Goal: Task Accomplishment & Management: Use online tool/utility

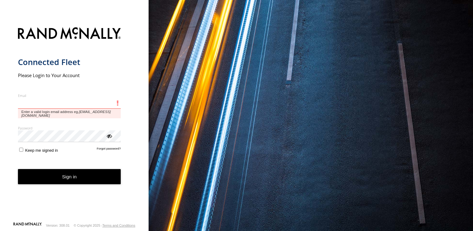
type input "**********"
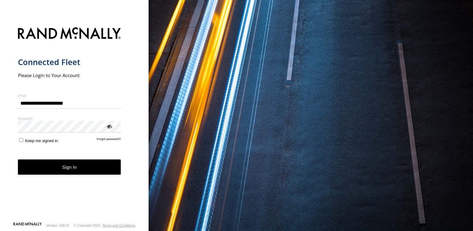
click at [63, 141] on button "Sign in" at bounding box center [69, 166] width 103 height 15
click at [66, 141] on button "Sign in" at bounding box center [69, 166] width 103 height 15
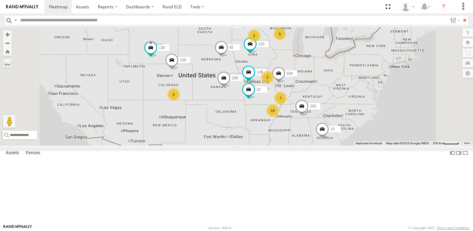
scroll to position [309, 0]
click at [0, 0] on div "All Assets" at bounding box center [0, 0] width 0 height 0
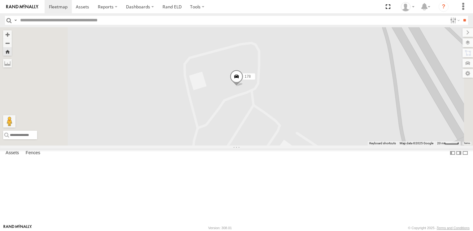
click at [243, 86] on span at bounding box center [236, 78] width 14 height 17
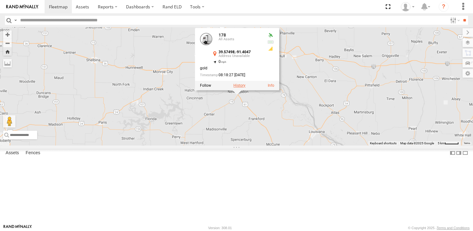
click at [245, 88] on label at bounding box center [239, 85] width 12 height 4
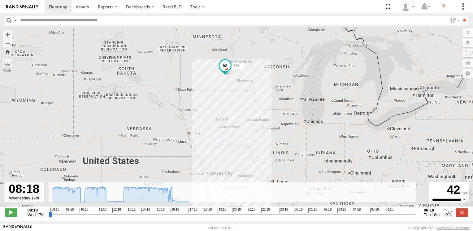
click at [70, 212] on span "09:18" at bounding box center [69, 209] width 9 height 5
click at [53, 207] on div "178" at bounding box center [236, 120] width 473 height 186
click at [49, 216] on input "range" at bounding box center [232, 214] width 367 height 6
click at [78, 217] on input "range" at bounding box center [232, 214] width 367 height 6
type input "**********"
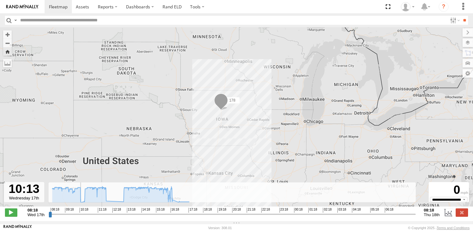
click at [50, 215] on input "range" at bounding box center [232, 214] width 367 height 6
click at [78, 8] on span at bounding box center [82, 7] width 13 height 6
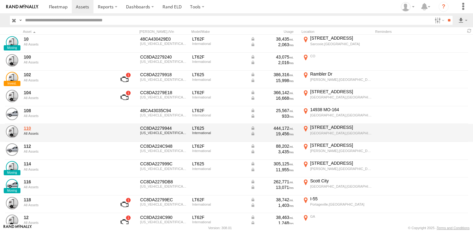
click at [32, 130] on link "110" at bounding box center [66, 128] width 85 height 6
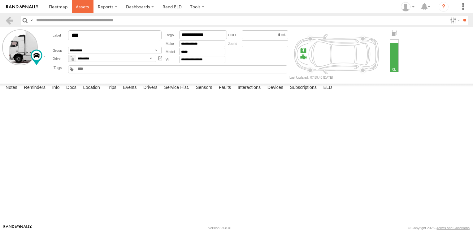
click at [83, 5] on span at bounding box center [82, 7] width 13 height 6
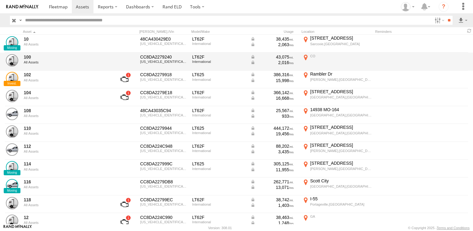
click at [32, 60] on div "100 All Assets" at bounding box center [66, 61] width 87 height 17
click at [26, 56] on link "100" at bounding box center [66, 57] width 85 height 6
click at [37, 62] on div "All Assets" at bounding box center [66, 62] width 85 height 4
click at [11, 61] on link at bounding box center [12, 60] width 12 height 12
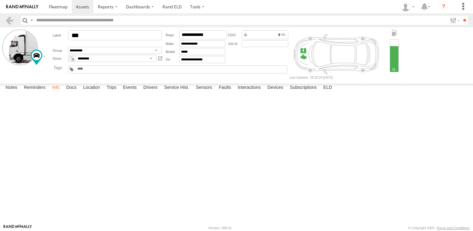
click at [58, 92] on label "Info" at bounding box center [56, 87] width 14 height 9
click at [6, 92] on label "Notes" at bounding box center [11, 87] width 18 height 9
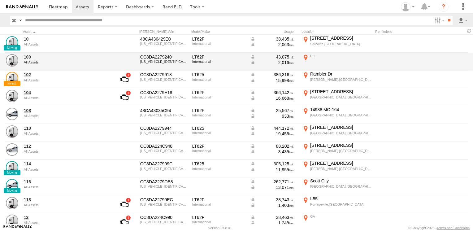
click at [318, 55] on div "CO" at bounding box center [341, 56] width 62 height 4
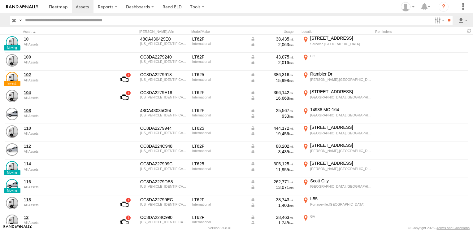
click at [0, 0] on label "×" at bounding box center [0, 0] width 0 height 0
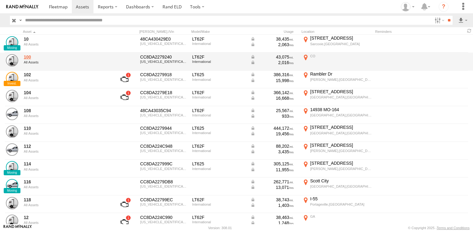
click at [25, 54] on link "100" at bounding box center [66, 57] width 85 height 6
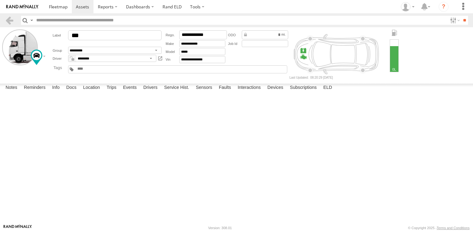
click at [92, 22] on input "text" at bounding box center [240, 20] width 413 height 9
type input "***"
click at [460, 16] on input "**" at bounding box center [463, 20] width 7 height 9
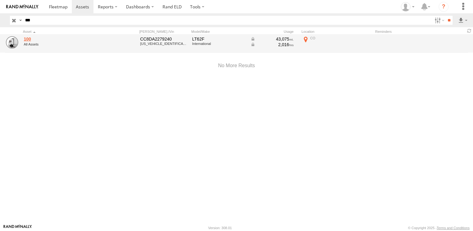
click at [26, 40] on link "100" at bounding box center [66, 39] width 85 height 6
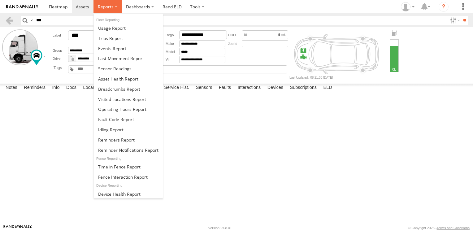
click at [108, 5] on span at bounding box center [106, 7] width 16 height 6
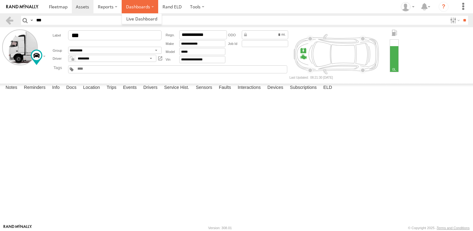
click at [146, 7] on label "Dashboards" at bounding box center [140, 6] width 36 height 13
click at [144, 15] on link at bounding box center [142, 19] width 40 height 10
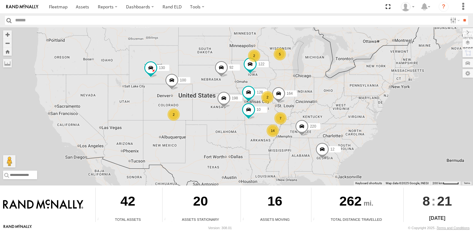
click at [172, 81] on span at bounding box center [172, 81] width 14 height 17
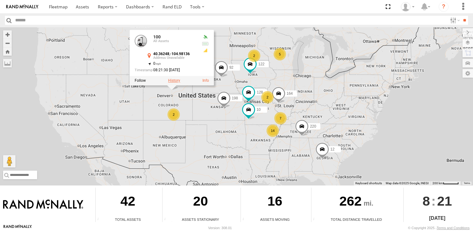
click at [173, 80] on label at bounding box center [174, 80] width 12 height 4
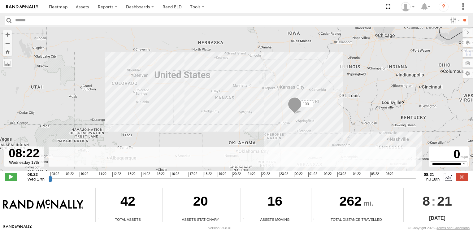
drag, startPoint x: 50, startPoint y: 177, endPoint x: 41, endPoint y: 177, distance: 9.0
click at [49, 177] on input "range" at bounding box center [232, 178] width 367 height 6
click at [9, 175] on span at bounding box center [11, 177] width 12 height 8
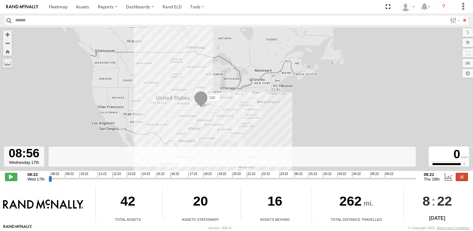
click at [199, 101] on span at bounding box center [201, 99] width 14 height 17
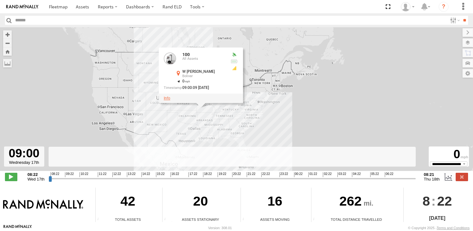
click at [166, 99] on link at bounding box center [167, 98] width 6 height 4
type input "**********"
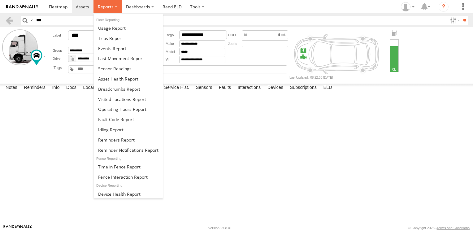
click at [112, 7] on span at bounding box center [106, 7] width 16 height 6
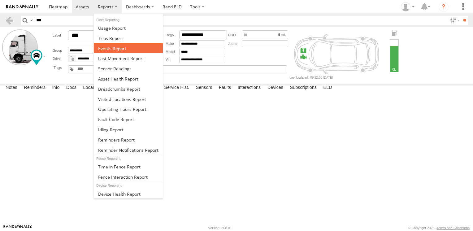
click at [110, 47] on span at bounding box center [112, 48] width 28 height 6
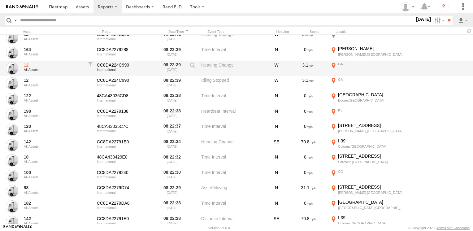
scroll to position [93, 0]
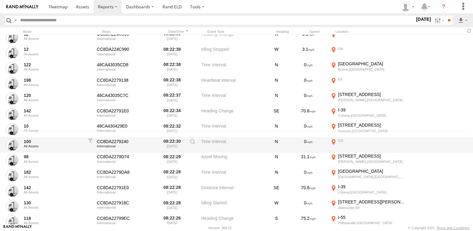
click at [33, 147] on div "All Assets" at bounding box center [54, 146] width 60 height 4
click at [25, 141] on link "100" at bounding box center [54, 142] width 60 height 6
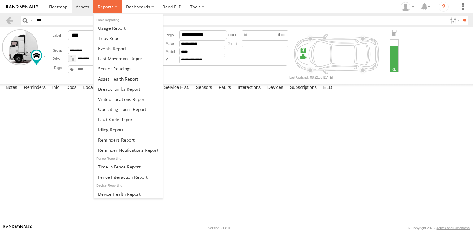
click at [111, 7] on span at bounding box center [106, 7] width 16 height 6
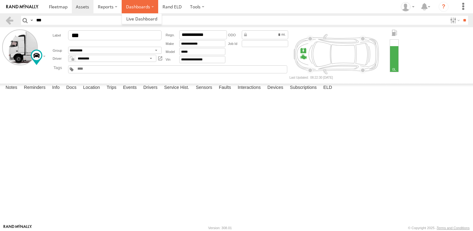
click at [141, 7] on label "Dashboards" at bounding box center [140, 6] width 36 height 13
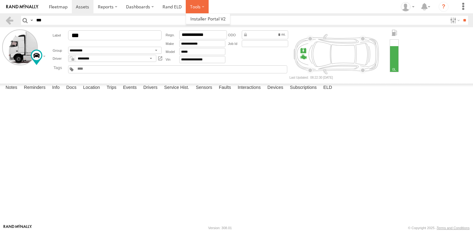
click at [192, 7] on label at bounding box center [197, 6] width 23 height 13
click at [65, 7] on span at bounding box center [58, 7] width 19 height 6
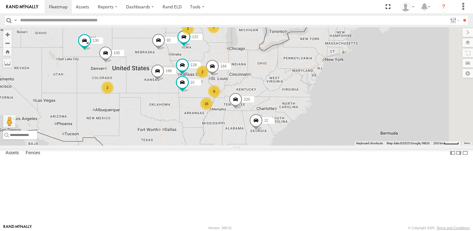
drag, startPoint x: 350, startPoint y: 113, endPoint x: 262, endPoint y: 151, distance: 96.3
click at [262, 145] on div "10 164 128 220 198 122 100 92 15 2 2 6 5 130 12 2" at bounding box center [236, 86] width 473 height 118
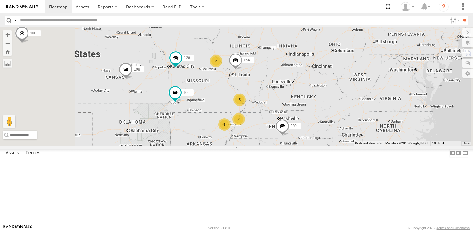
click at [242, 70] on span at bounding box center [236, 61] width 14 height 17
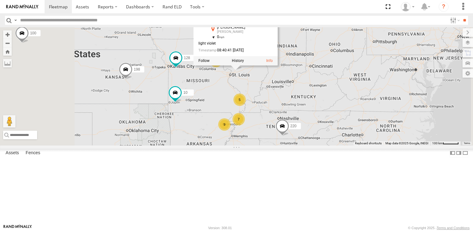
drag, startPoint x: 277, startPoint y: 71, endPoint x: 331, endPoint y: 93, distance: 58.4
click at [260, 55] on div "164 All Assets [PERSON_NAME] [PERSON_NAME] 38.89159 , -89.83387 0 light violet …" at bounding box center [229, 31] width 62 height 47
drag, startPoint x: 331, startPoint y: 93, endPoint x: 287, endPoint y: 81, distance: 45.5
click at [260, 46] on div "light violet" at bounding box center [229, 44] width 62 height 4
drag, startPoint x: 298, startPoint y: 66, endPoint x: 324, endPoint y: 95, distance: 39.2
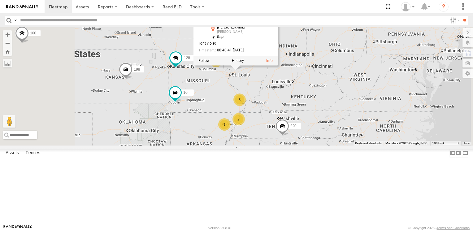
click at [277, 56] on div "164 All Assets [PERSON_NAME] [PERSON_NAME] 38.89159 , -89.83387 0 light violet …" at bounding box center [235, 29] width 84 height 53
drag, startPoint x: 324, startPoint y: 95, endPoint x: 323, endPoint y: 90, distance: 5.3
